Goal: Information Seeking & Learning: Learn about a topic

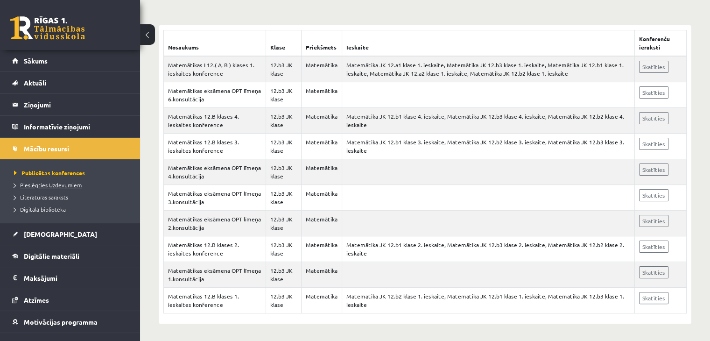
scroll to position [35, 0]
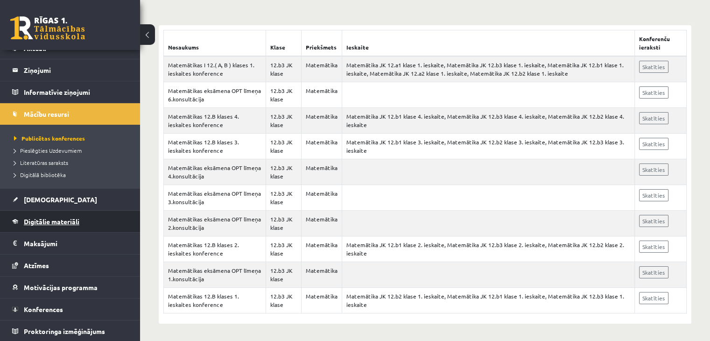
click at [49, 214] on link "Digitālie materiāli" at bounding box center [70, 220] width 116 height 21
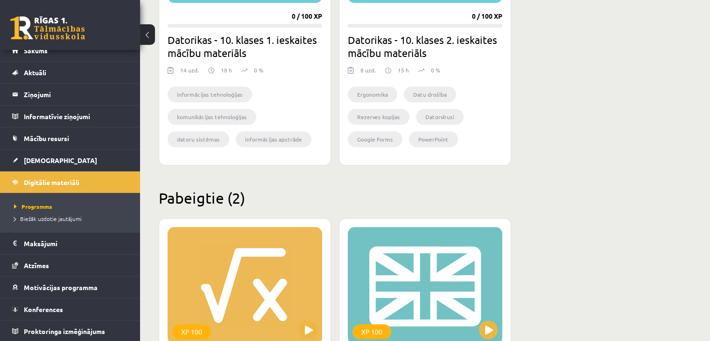
scroll to position [1017, 0]
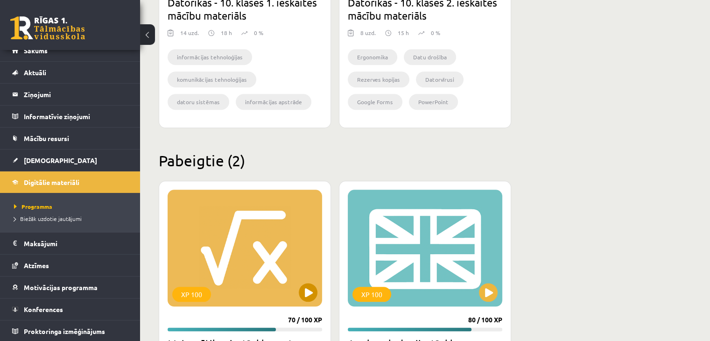
click at [283, 266] on div "XP 100" at bounding box center [244, 247] width 154 height 117
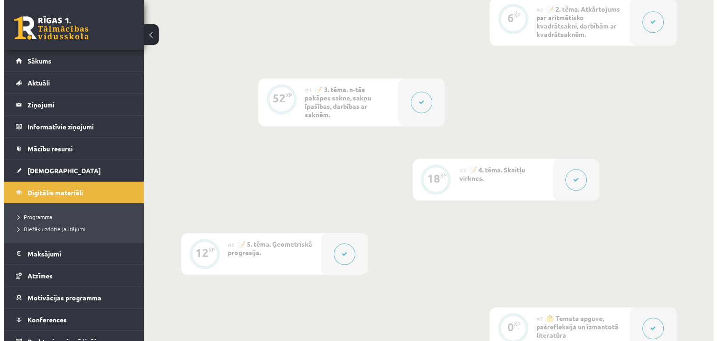
scroll to position [457, 0]
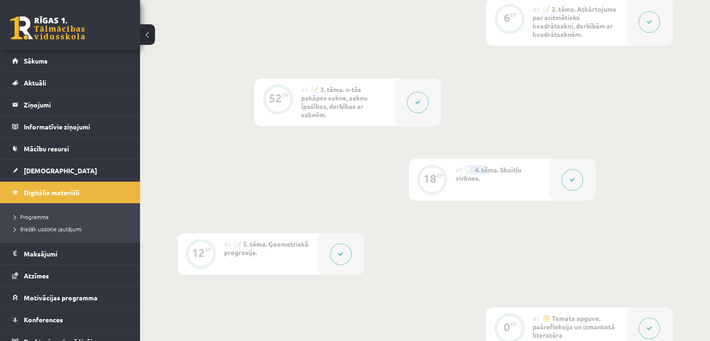
drag, startPoint x: 628, startPoint y: 150, endPoint x: 592, endPoint y: 164, distance: 39.0
click at [592, 164] on div "0 XP #1 💡 Pirms sāc mācīties! Ievada daļa. 12 XP #2 📝 1. tēma. Skaitļa jēdziena…" at bounding box center [424, 99] width 495 height 499
click at [578, 169] on div at bounding box center [572, 180] width 47 height 42
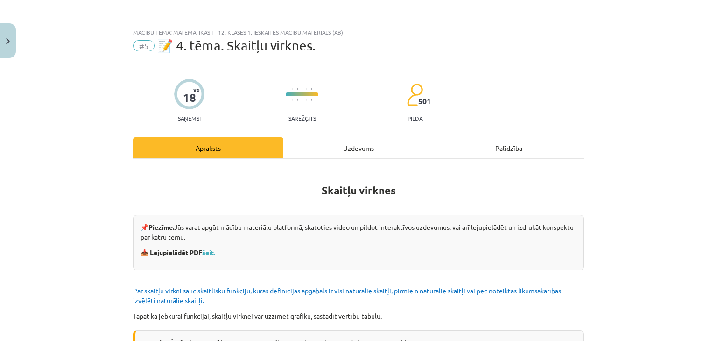
scroll to position [2, 0]
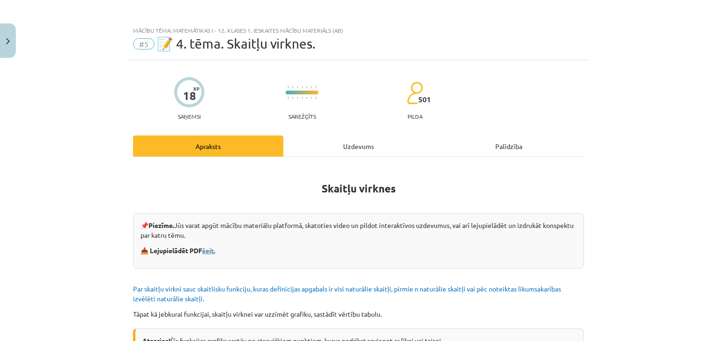
click at [207, 252] on link "šeit." at bounding box center [208, 250] width 13 height 8
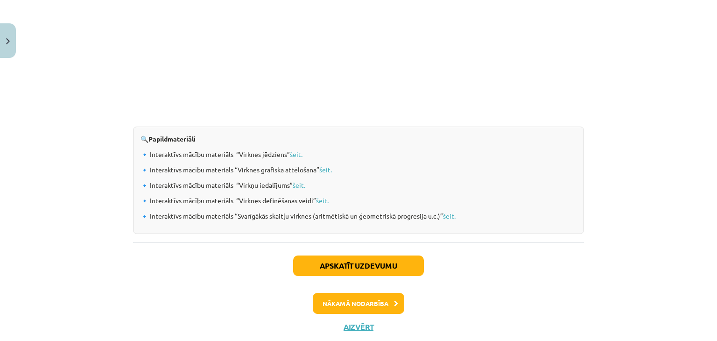
scroll to position [995, 0]
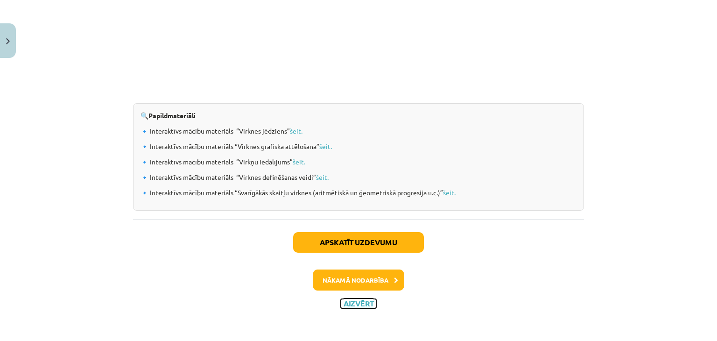
click at [351, 301] on button "Aizvērt" at bounding box center [358, 303] width 35 height 9
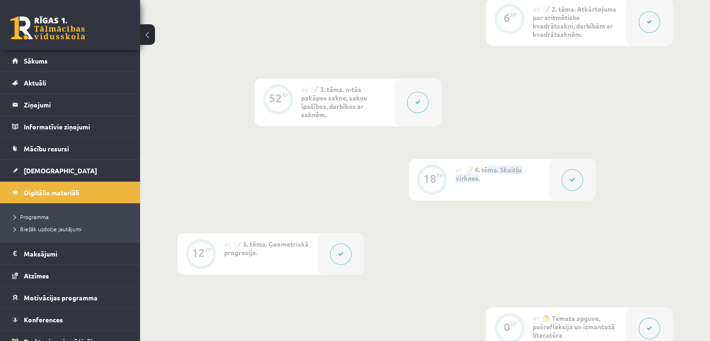
click at [340, 249] on button at bounding box center [340, 253] width 21 height 21
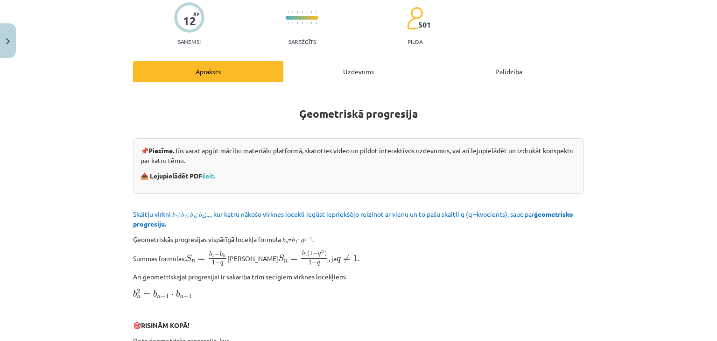
scroll to position [66, 0]
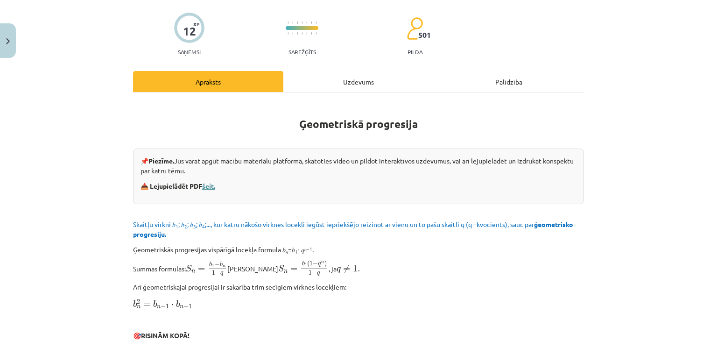
click at [209, 185] on link "šeit." at bounding box center [208, 185] width 13 height 8
